Goal: Communication & Community: Answer question/provide support

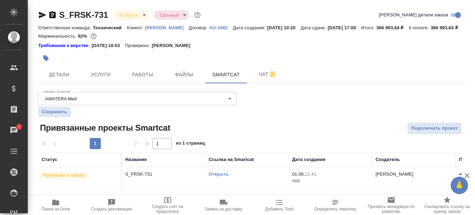
scroll to position [8, 0]
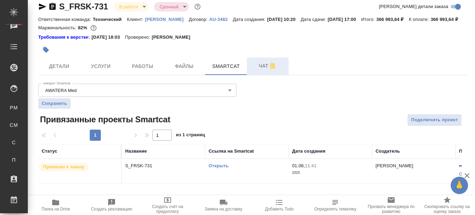
click at [256, 75] on button "Чат" at bounding box center [268, 65] width 42 height 17
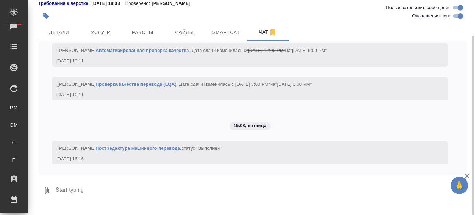
scroll to position [10852, 0]
click at [123, 200] on textarea at bounding box center [261, 190] width 412 height 24
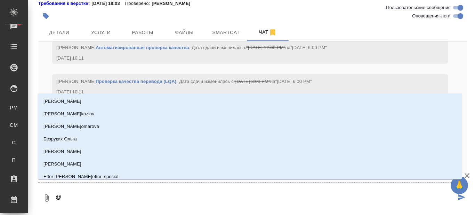
click at [123, 200] on textarea "@" at bounding box center [255, 198] width 401 height 24
click at [119, 203] on textarea "@" at bounding box center [255, 198] width 401 height 24
type textarea "@Б"
type input "Б"
type textarea "@Бе"
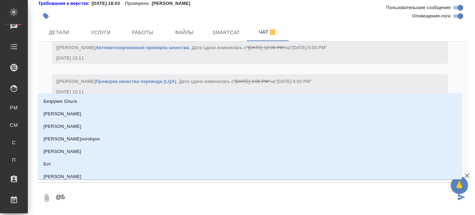
type input "Бе"
type textarea "@Бел"
type input "Бел"
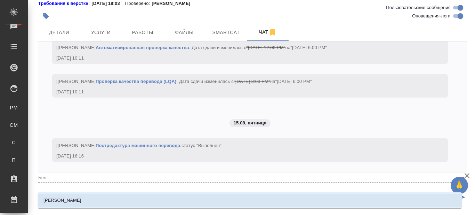
type textarea "@Беля"
type input "Беля"
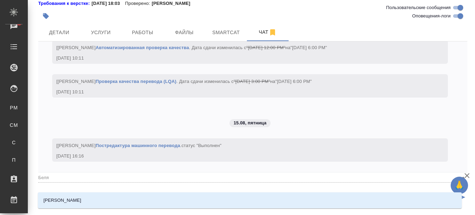
type textarea "@Беляк"
type input "Беляк"
click at [88, 200] on li "[PERSON_NAME]" at bounding box center [250, 200] width 424 height 13
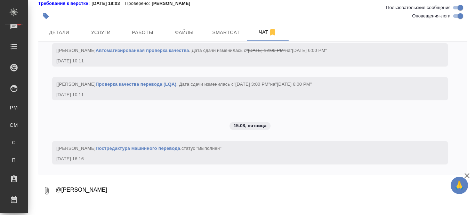
paste textarea "[URL][DOMAIN_NAME]"
click at [104, 199] on textarea "@[PERSON_NAME] [URL][DOMAIN_NAME]" at bounding box center [255, 190] width 401 height 24
click at [289, 198] on textarea "@[PERSON_NAME] семь файлов готовы: [URL][DOMAIN_NAME]" at bounding box center [255, 190] width 401 height 24
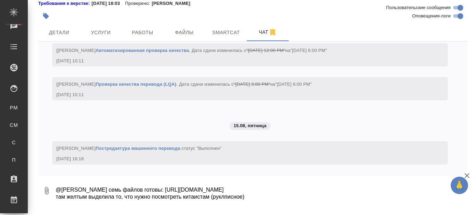
click at [222, 202] on textarea "@[PERSON_NAME] семь файлов готовы: [URL][DOMAIN_NAME] там желтым выделила то, ч…" at bounding box center [255, 190] width 401 height 24
click at [255, 202] on textarea "@[PERSON_NAME] семь файлов готовы: [URL][DOMAIN_NAME] там желтым выделила то, ч…" at bounding box center [255, 190] width 401 height 24
click at [242, 202] on textarea "@[PERSON_NAME] семь файлов готовы: [URL][DOMAIN_NAME] там желтым выделила то, ч…" at bounding box center [255, 190] width 401 height 24
click at [314, 202] on textarea "@[PERSON_NAME] семь файлов готовы: [URL][DOMAIN_NAME] там желтым выделила то, ч…" at bounding box center [255, 190] width 401 height 24
type textarea "@[PERSON_NAME] семь файлов готовы: [URL][DOMAIN_NAME] там желтым выделила то, ч…"
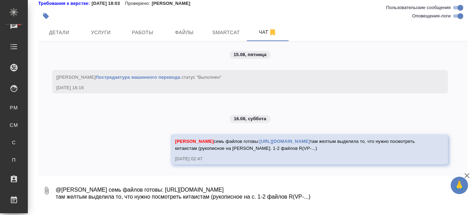
scroll to position [10923, 0]
